Goal: Task Accomplishment & Management: Manage account settings

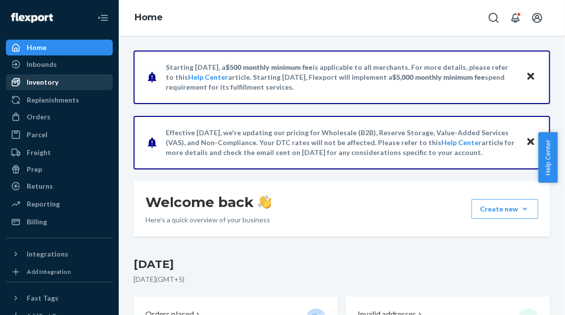
click at [46, 84] on div "Inventory" at bounding box center [43, 82] width 32 height 10
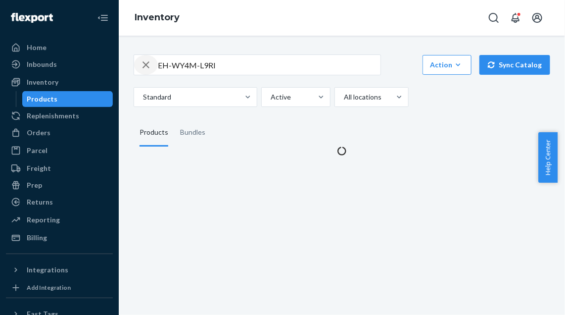
click at [144, 68] on icon "button" at bounding box center [146, 65] width 12 height 20
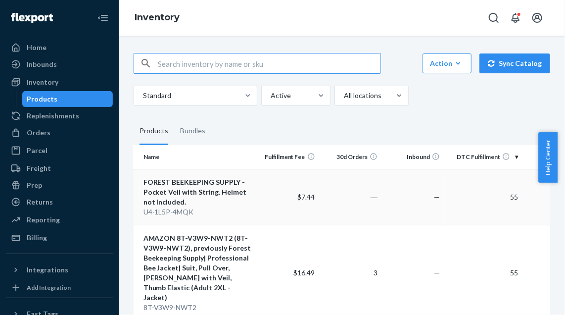
scroll to position [2, 0]
click at [192, 128] on div "Bundles" at bounding box center [192, 131] width 25 height 28
click at [174, 117] on input "Bundles" at bounding box center [174, 117] width 0 height 0
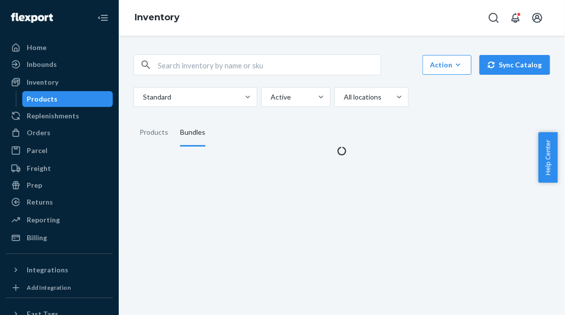
scroll to position [0, 0]
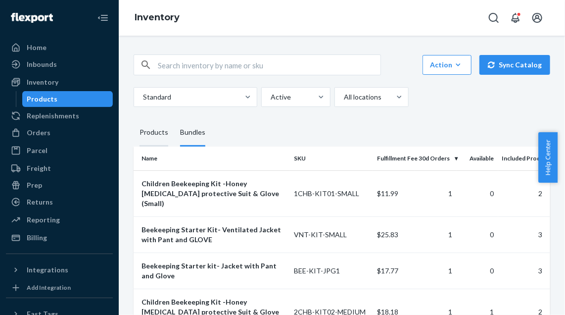
click at [150, 131] on div "Products" at bounding box center [153, 133] width 29 height 28
click at [134, 119] on input "Products" at bounding box center [134, 119] width 0 height 0
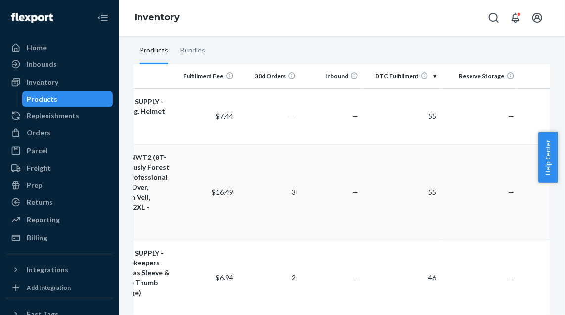
scroll to position [0, 104]
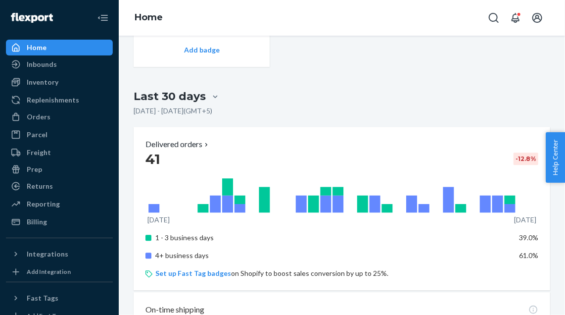
scroll to position [895, 0]
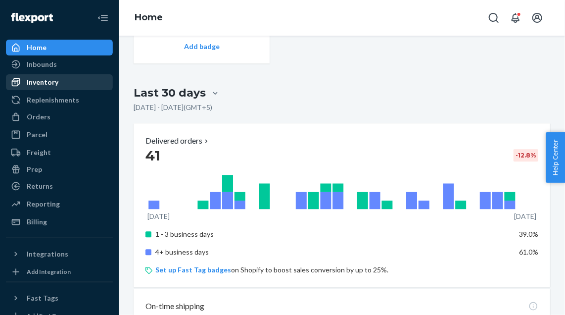
click at [41, 85] on div "Inventory" at bounding box center [43, 82] width 32 height 10
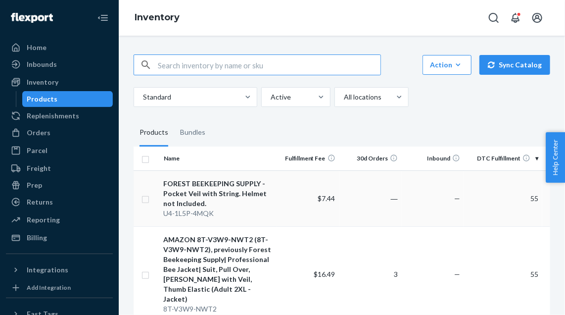
click at [218, 191] on div "FOREST BEEKEEPING SUPPLY - Pocket Veil with String. Helmet not Included." at bounding box center [218, 194] width 109 height 30
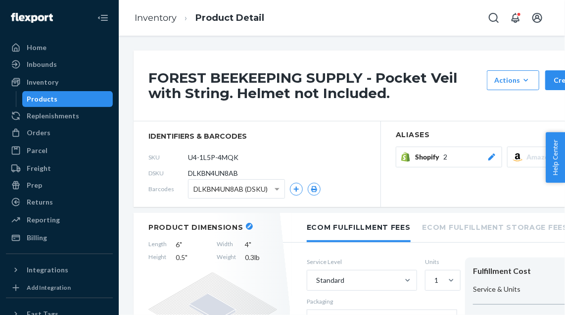
scroll to position [0, 70]
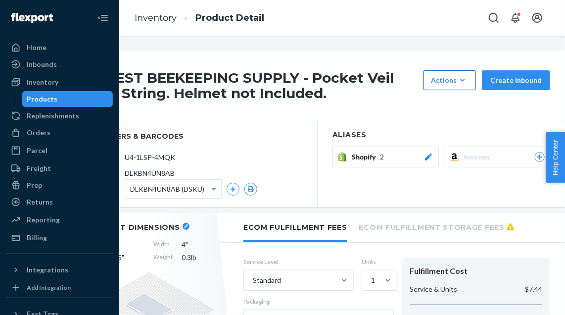
click at [461, 79] on icon "button" at bounding box center [463, 80] width 10 height 10
click at [457, 128] on span "Request removal" at bounding box center [464, 125] width 61 height 7
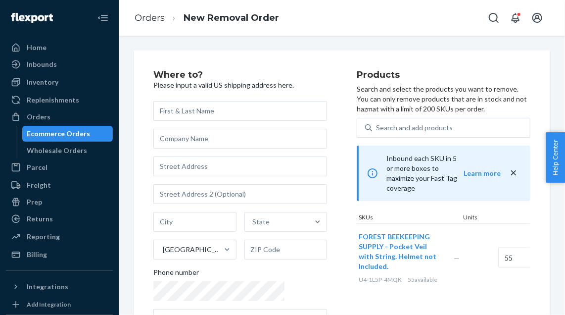
click at [457, 128] on div "Search and add products" at bounding box center [451, 128] width 158 height 18
click at [377, 128] on input "Search and add products" at bounding box center [376, 128] width 1 height 10
type input "a"
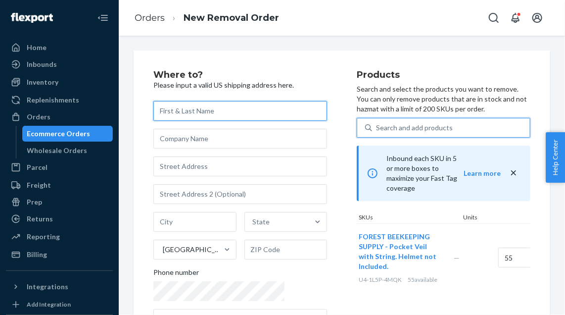
click at [210, 121] on input "text" at bounding box center [240, 111] width 174 height 20
type input "a"
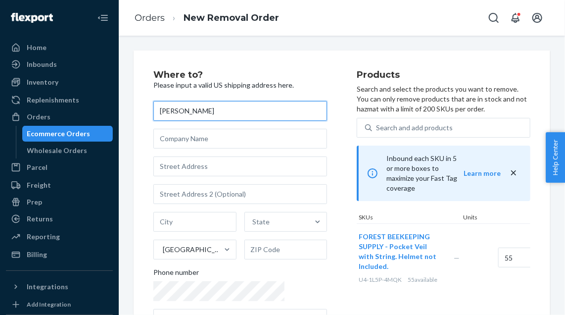
type input "[PERSON_NAME]"
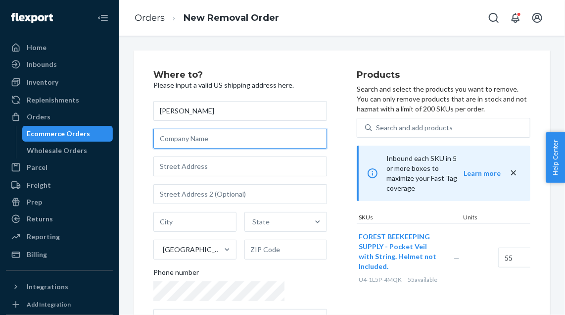
click at [219, 148] on input "text" at bounding box center [240, 139] width 174 height 20
type input "Maytex International llc"
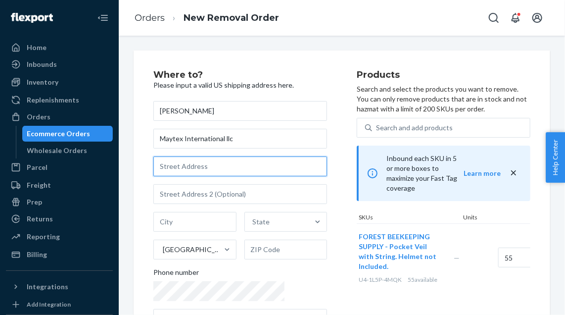
click at [215, 173] on input "text" at bounding box center [240, 166] width 174 height 20
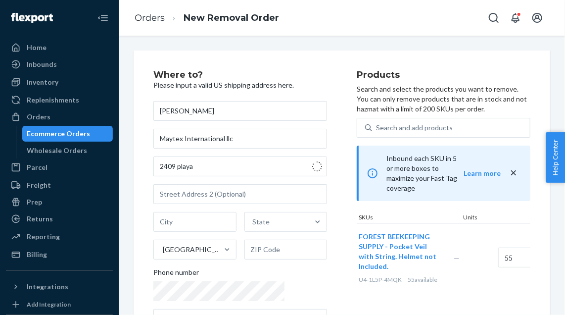
type input "[STREET_ADDRESS]"
type input "Little Elm"
type input "75068"
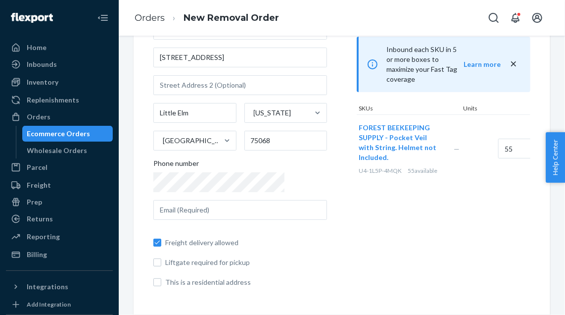
scroll to position [118, 0]
click at [238, 207] on input "text" at bounding box center [240, 210] width 174 height 20
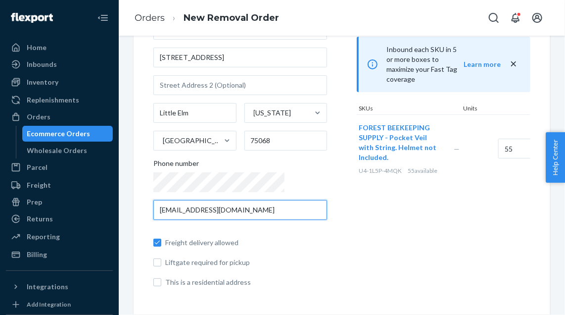
drag, startPoint x: 259, startPoint y: 210, endPoint x: 153, endPoint y: 219, distance: 106.7
click at [153, 219] on div "Where to? Please input a valid US shipping address here. [PERSON_NAME] Maytex I…" at bounding box center [342, 128] width 416 height 373
type input "[EMAIL_ADDRESS][DOMAIN_NAME]"
click at [357, 252] on div "Products Search and select the products you want to remove. You can only remove…" at bounding box center [444, 127] width 174 height 333
click at [157, 285] on input "This is a residential address" at bounding box center [157, 282] width 8 height 8
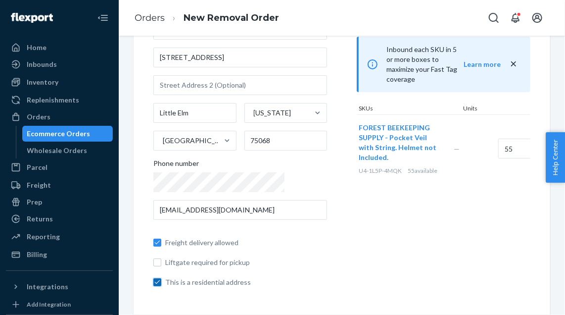
click at [157, 281] on input "This is a residential address" at bounding box center [157, 282] width 8 height 8
checkbox input "false"
click at [156, 240] on input "Freight delivery allowed" at bounding box center [157, 242] width 8 height 8
checkbox input "false"
click at [157, 284] on input "This is a residential address" at bounding box center [157, 282] width 8 height 8
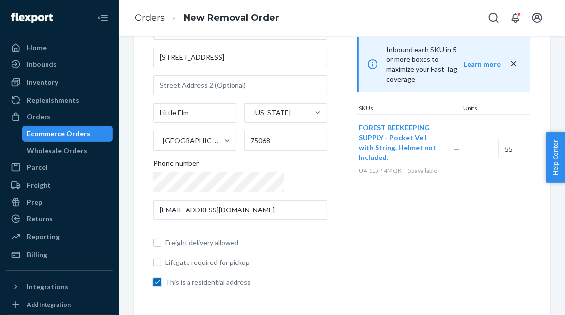
click at [157, 284] on input "This is a residential address" at bounding box center [157, 282] width 8 height 8
checkbox input "false"
click at [162, 242] on label "Freight delivery allowed" at bounding box center [240, 242] width 174 height 10
click at [161, 242] on input "Freight delivery allowed" at bounding box center [157, 242] width 8 height 8
checkbox input "true"
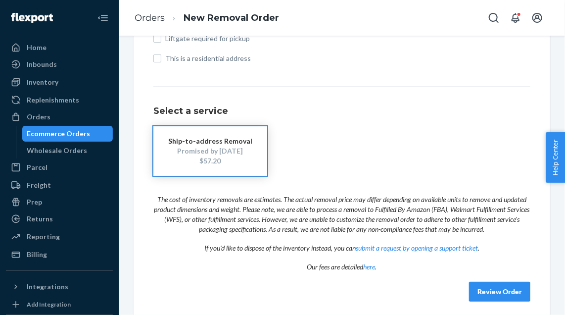
scroll to position [348, 0]
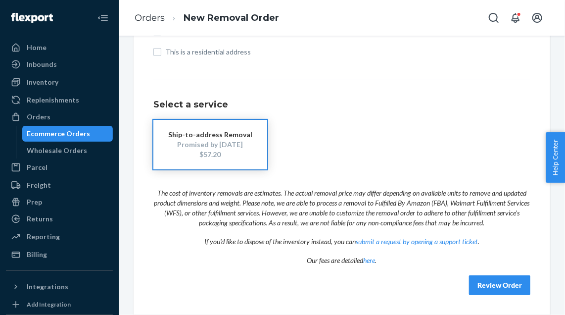
click at [487, 284] on button "Review Order" at bounding box center [499, 285] width 61 height 20
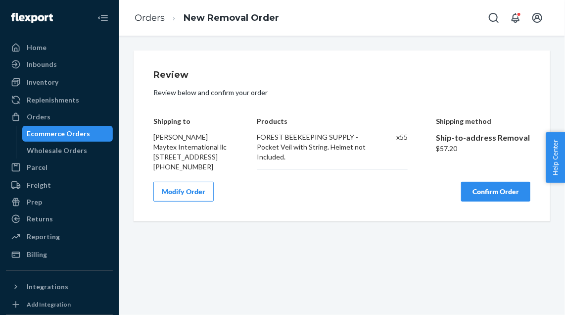
scroll to position [0, 0]
click at [485, 201] on button "Confirm Order" at bounding box center [495, 192] width 69 height 20
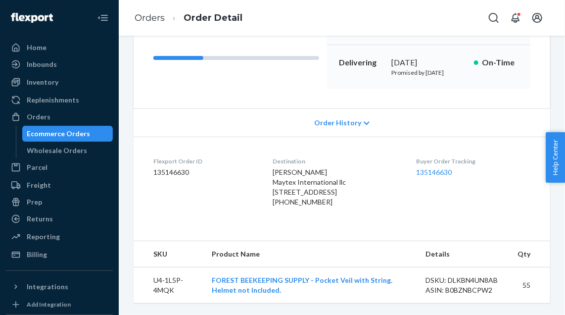
scroll to position [176, 0]
drag, startPoint x: 312, startPoint y: 292, endPoint x: 270, endPoint y: 285, distance: 42.6
click at [270, 285] on td "FOREST BEEKEEPING SUPPLY - Pocket Veil with String. Helmet not Included." at bounding box center [311, 285] width 214 height 36
click at [314, 295] on td "FOREST BEEKEEPING SUPPLY - Pocket Veil with String. Helmet not Included." at bounding box center [311, 285] width 214 height 36
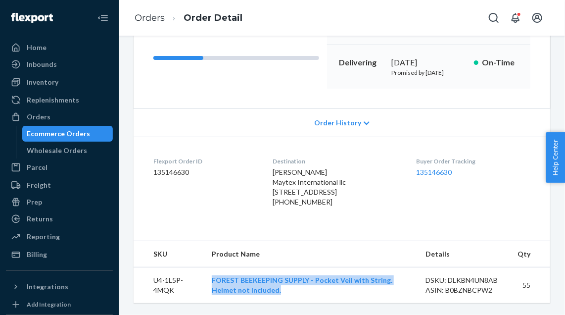
drag, startPoint x: 288, startPoint y: 294, endPoint x: 207, endPoint y: 277, distance: 82.7
click at [207, 277] on td "FOREST BEEKEEPING SUPPLY - Pocket Veil with String. Helmet not Included." at bounding box center [311, 285] width 214 height 36
copy link "FOREST BEEKEEPING SUPPLY - Pocket Veil with String. Helmet not Included."
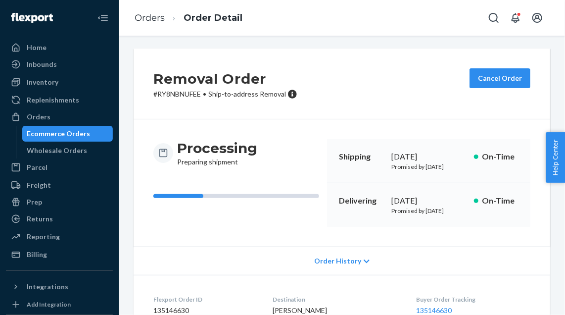
scroll to position [0, 0]
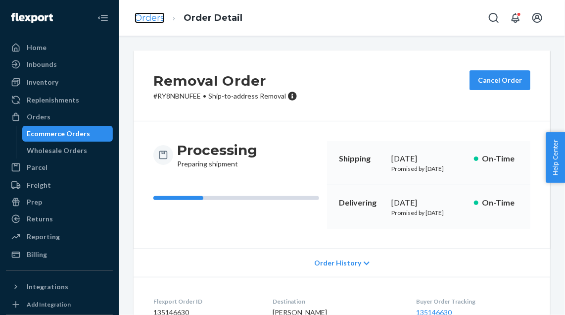
click at [149, 18] on link "Orders" at bounding box center [150, 17] width 30 height 11
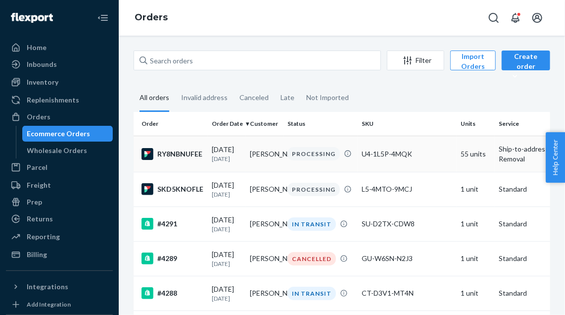
click at [187, 153] on div "RY8NBNUFEE" at bounding box center [172, 154] width 62 height 12
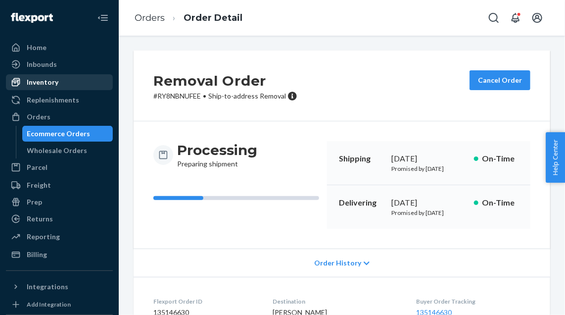
click at [43, 82] on div "Inventory" at bounding box center [43, 82] width 32 height 10
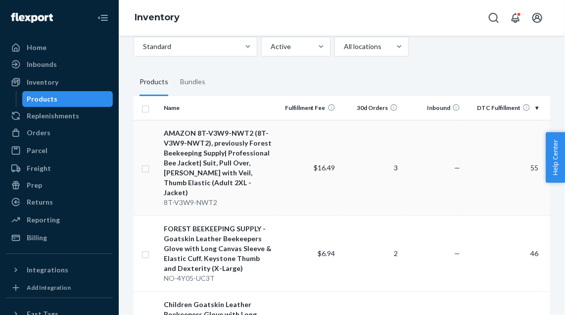
scroll to position [55, 0]
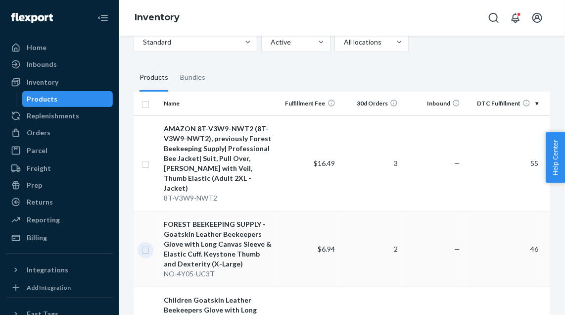
click at [145, 243] on input "checkbox" at bounding box center [145, 248] width 8 height 10
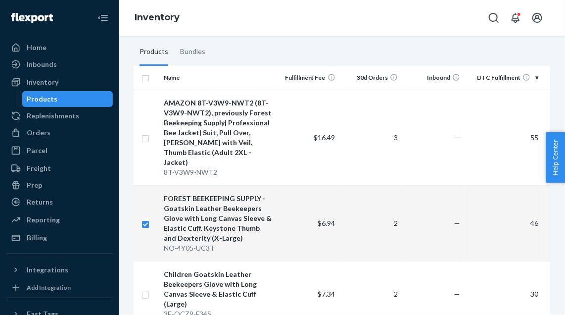
scroll to position [88, 0]
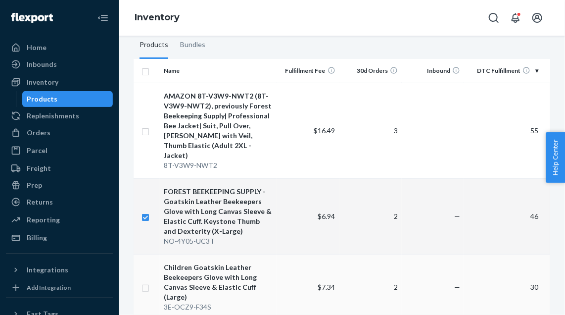
checkbox input "true"
click at [148, 281] on input "checkbox" at bounding box center [145, 286] width 8 height 10
checkbox input "true"
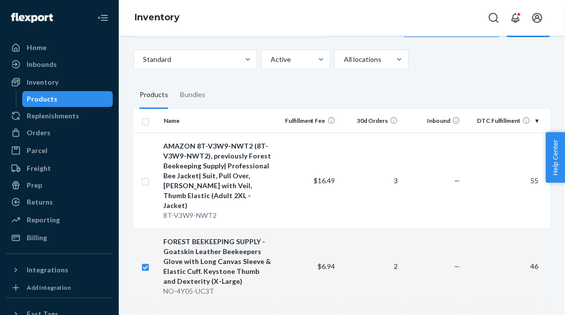
scroll to position [34, 0]
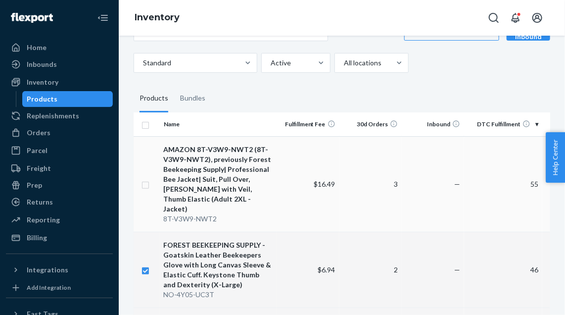
checkbox input "true"
click at [147, 180] on input "checkbox" at bounding box center [145, 184] width 8 height 10
checkbox input "true"
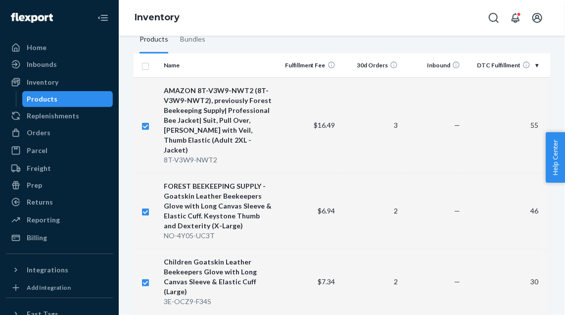
scroll to position [0, 0]
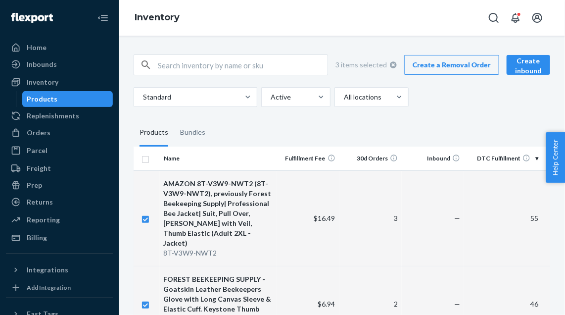
checkbox input "true"
click at [438, 69] on link "Create a Removal Order" at bounding box center [451, 65] width 95 height 20
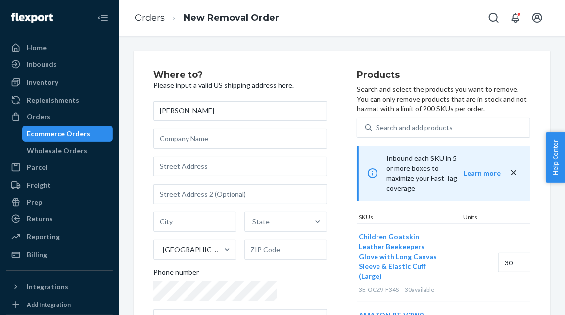
type input "[PERSON_NAME]"
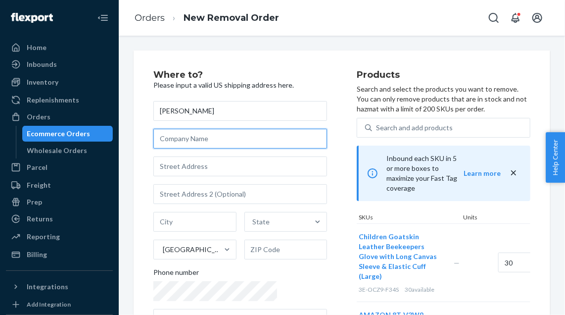
click at [232, 148] on input "text" at bounding box center [240, 139] width 174 height 20
type input "Maytex International llc"
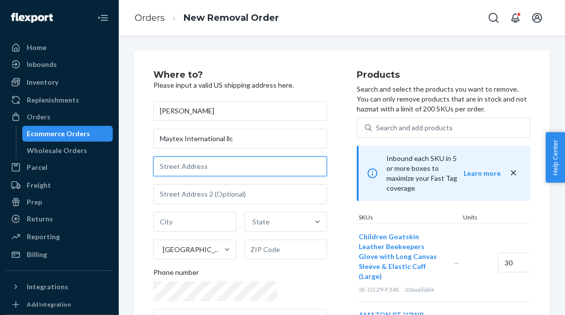
click at [228, 176] on input "text" at bounding box center [240, 166] width 174 height 20
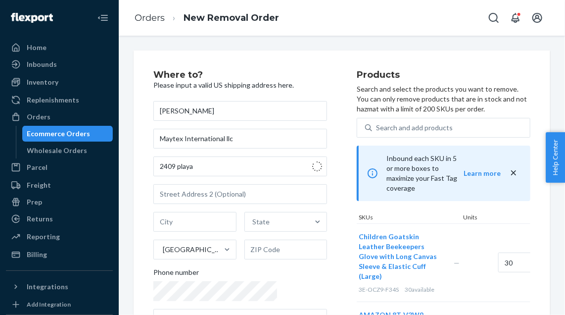
type input "[STREET_ADDRESS]"
type input "Little Elm"
type input "75068"
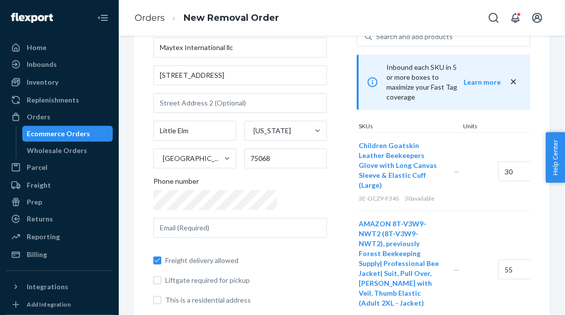
scroll to position [94, 0]
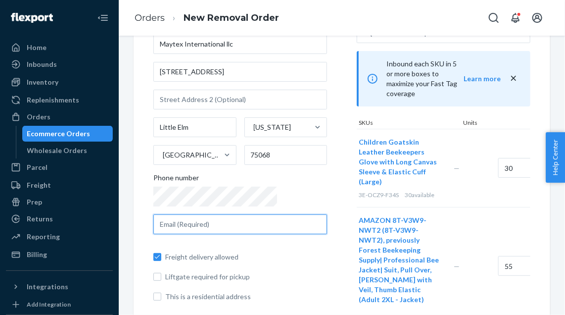
click at [230, 234] on input "text" at bounding box center [240, 224] width 174 height 20
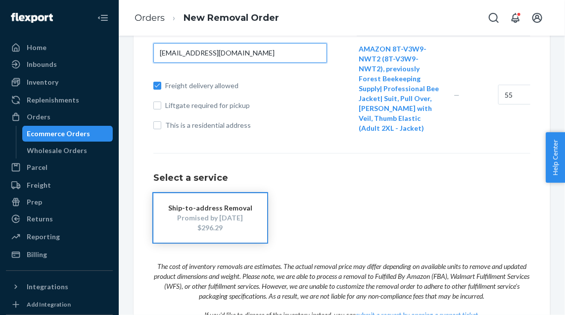
scroll to position [348, 0]
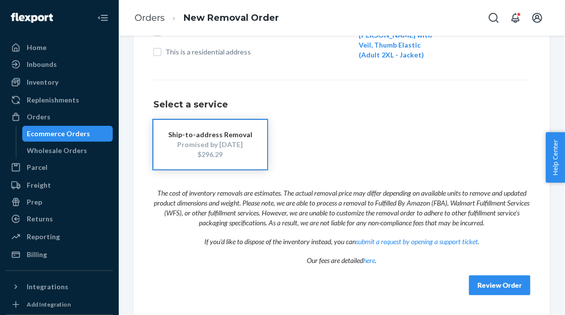
type input "[EMAIL_ADDRESS][DOMAIN_NAME]"
click at [482, 287] on button "Review Order" at bounding box center [499, 285] width 61 height 20
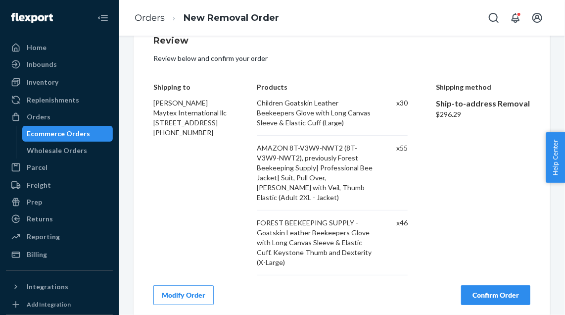
scroll to position [44, 0]
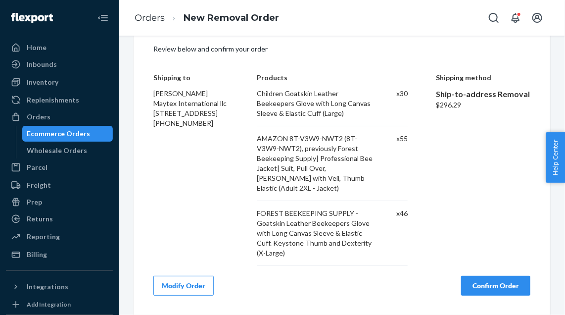
click at [487, 279] on button "Confirm Order" at bounding box center [495, 286] width 69 height 20
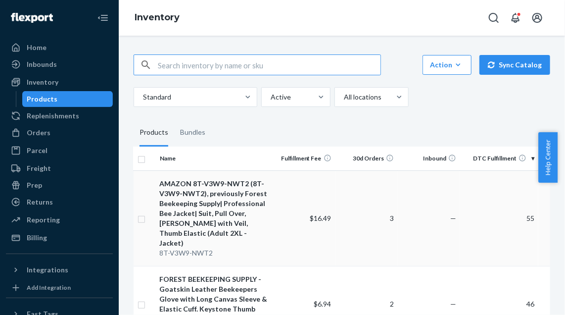
scroll to position [0, 4]
